Goal: Check status: Check status

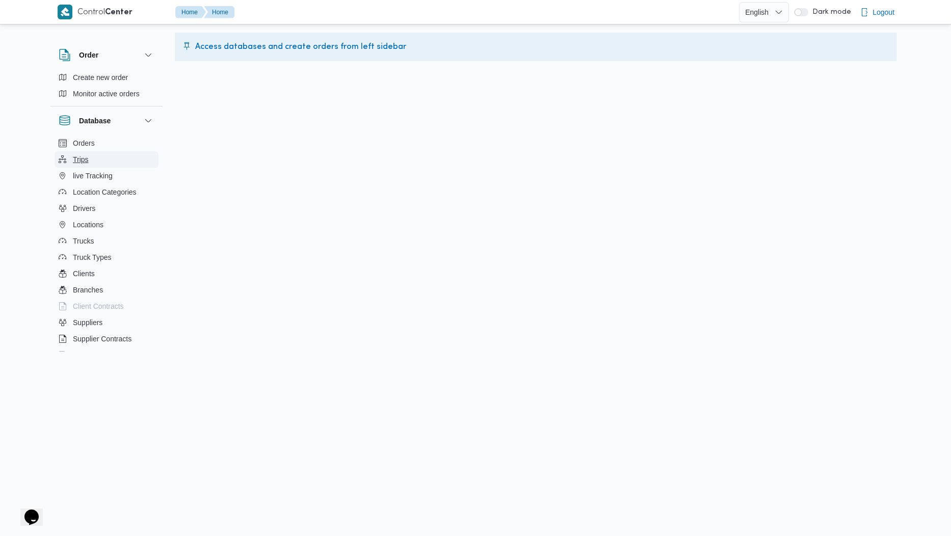
click at [79, 154] on span "Trips" at bounding box center [81, 159] width 16 height 12
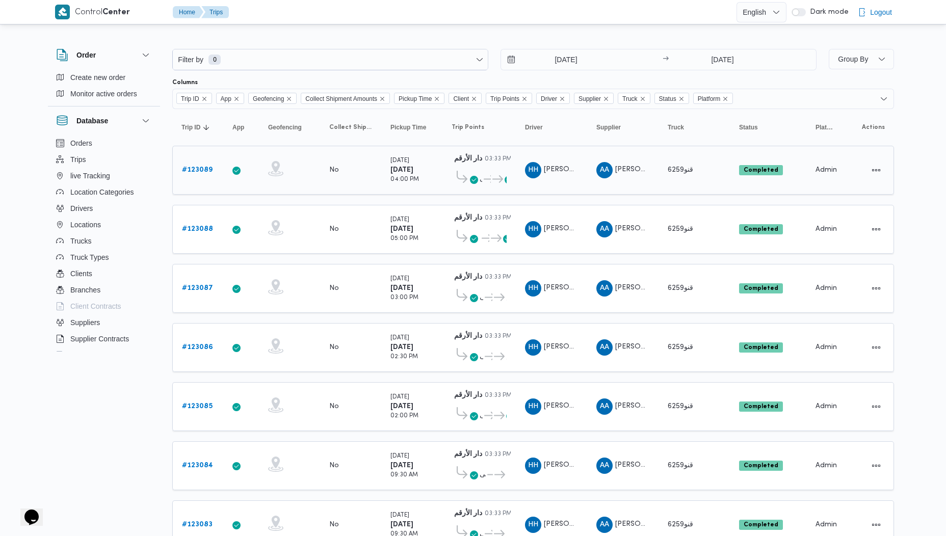
click at [200, 167] on b "# 123089" at bounding box center [197, 170] width 31 height 7
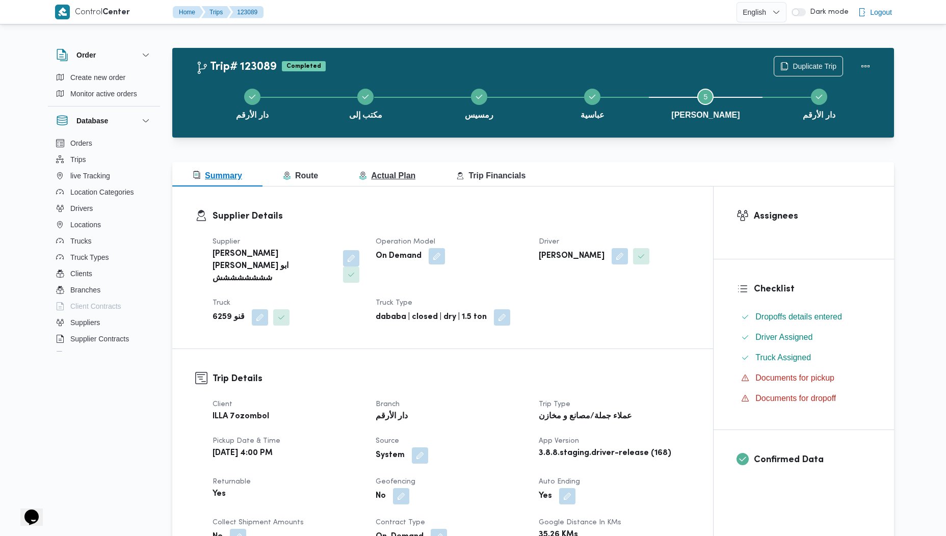
click at [385, 177] on span "Actual Plan" at bounding box center [387, 175] width 57 height 9
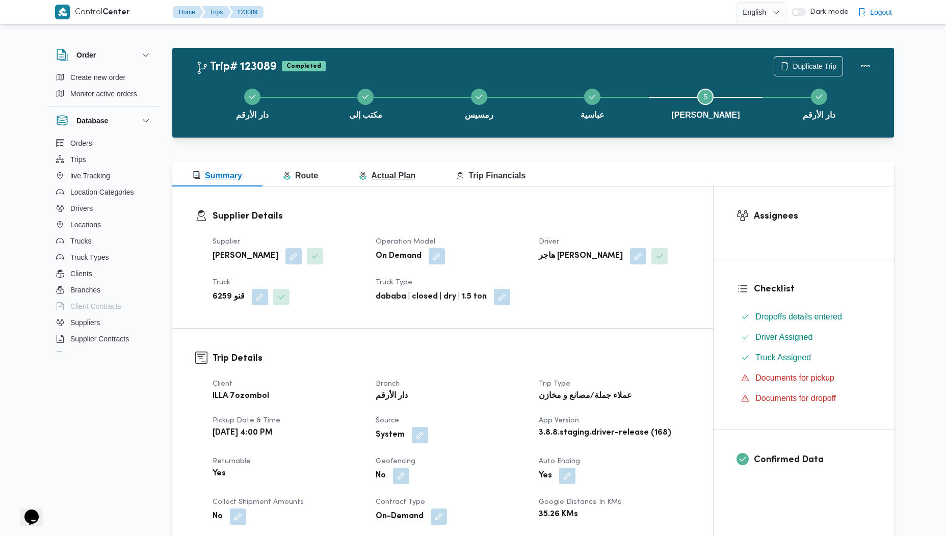
click at [400, 170] on span "Actual Plan" at bounding box center [387, 176] width 57 height 12
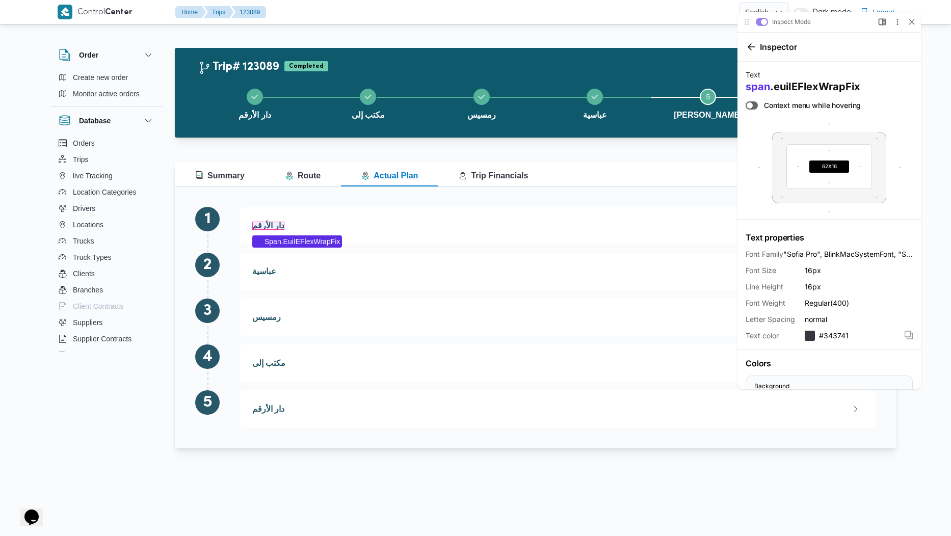
click at [272, 228] on span "دار الأرقم" at bounding box center [268, 226] width 32 height 8
drag, startPoint x: 842, startPoint y: 22, endPoint x: 681, endPoint y: 33, distance: 161.9
click at [721, 33] on html "Inspect Mode Upgrade plan to toggle Preview and Inspect Mode Open Side Bar More…" at bounding box center [836, 203] width 230 height 406
click at [913, 24] on icon at bounding box center [912, 22] width 6 height 6
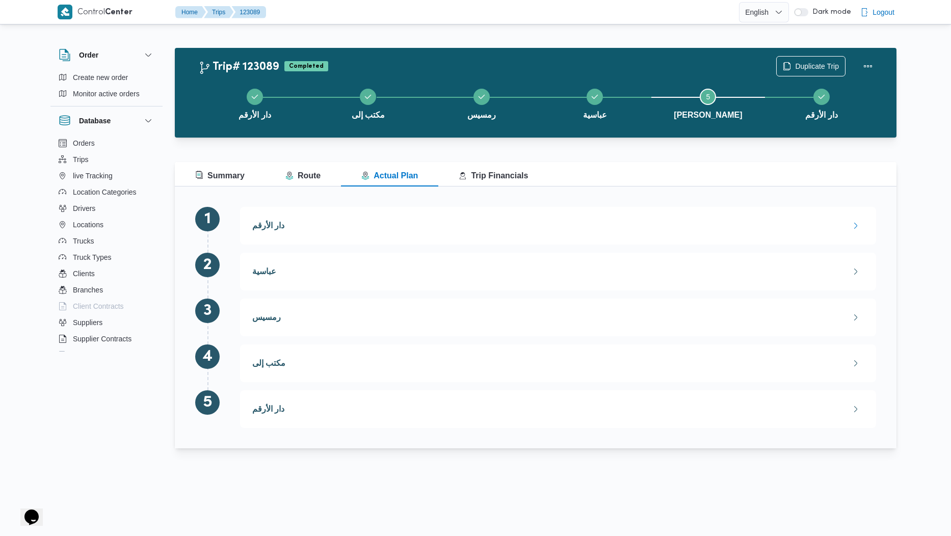
click at [856, 227] on icon "button" at bounding box center [856, 226] width 8 height 8
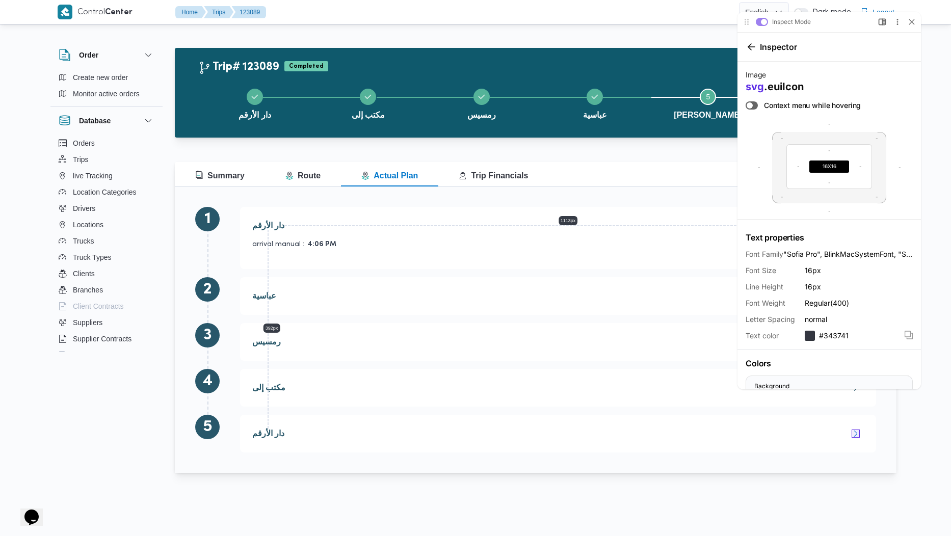
click at [855, 434] on icon "button" at bounding box center [856, 434] width 8 height 8
click at [913, 18] on div at bounding box center [912, 22] width 10 height 10
